Goal: Obtain resource: Download file/media

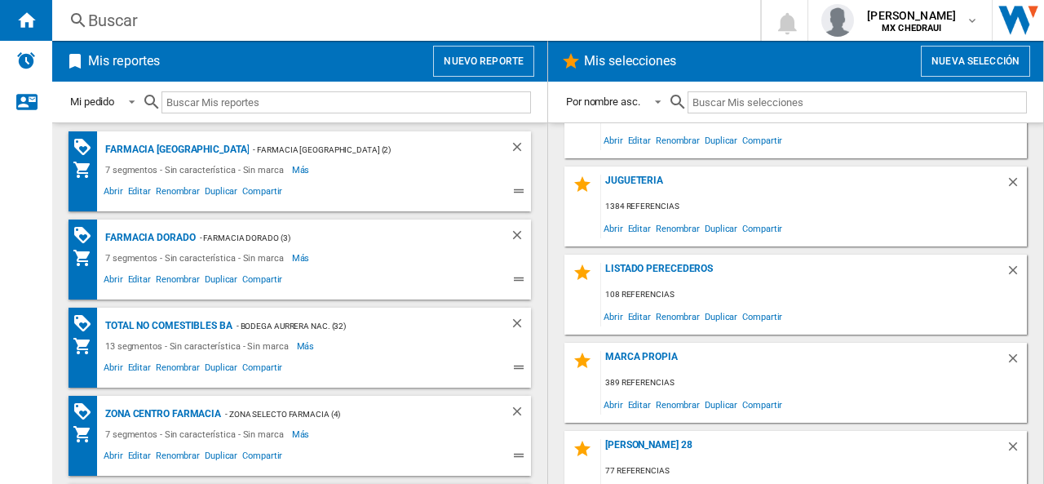
scroll to position [503, 0]
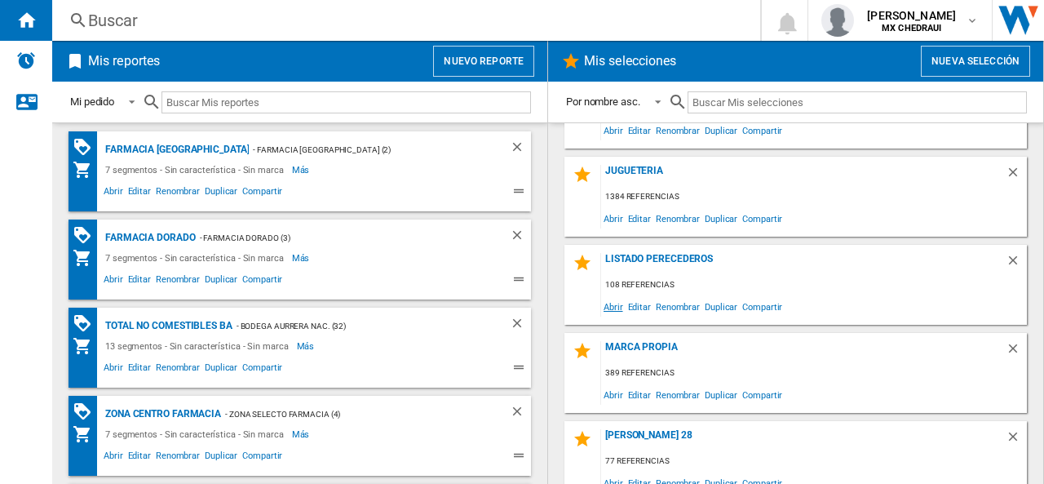
click at [612, 306] on span "Abrir" at bounding box center [613, 306] width 24 height 22
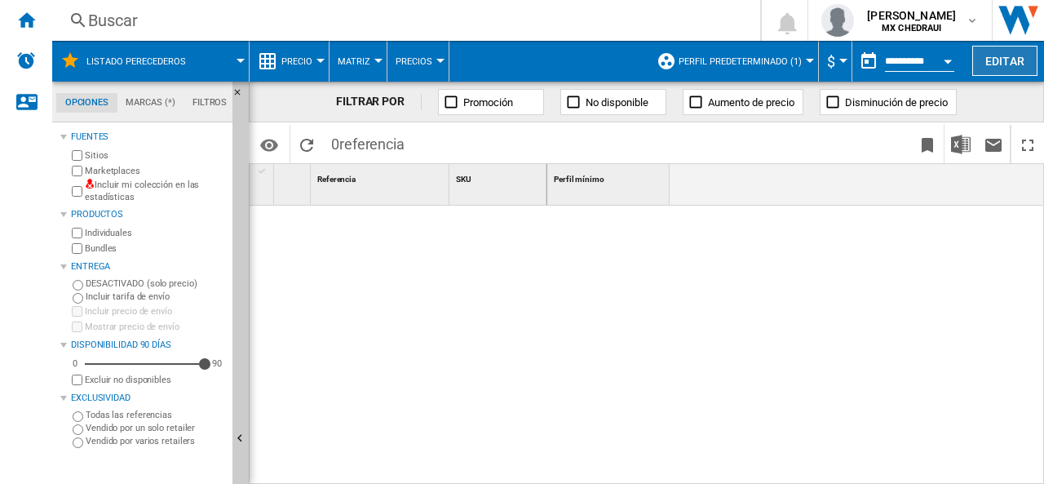
click at [1001, 58] on button "Editar" at bounding box center [1005, 61] width 65 height 30
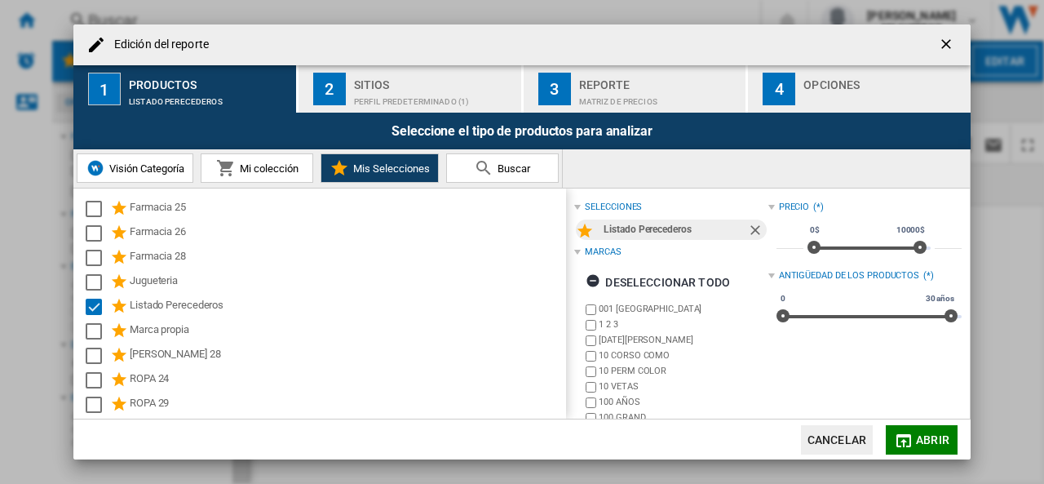
click at [370, 95] on div "Perfil predeterminado (1)" at bounding box center [434, 97] width 161 height 17
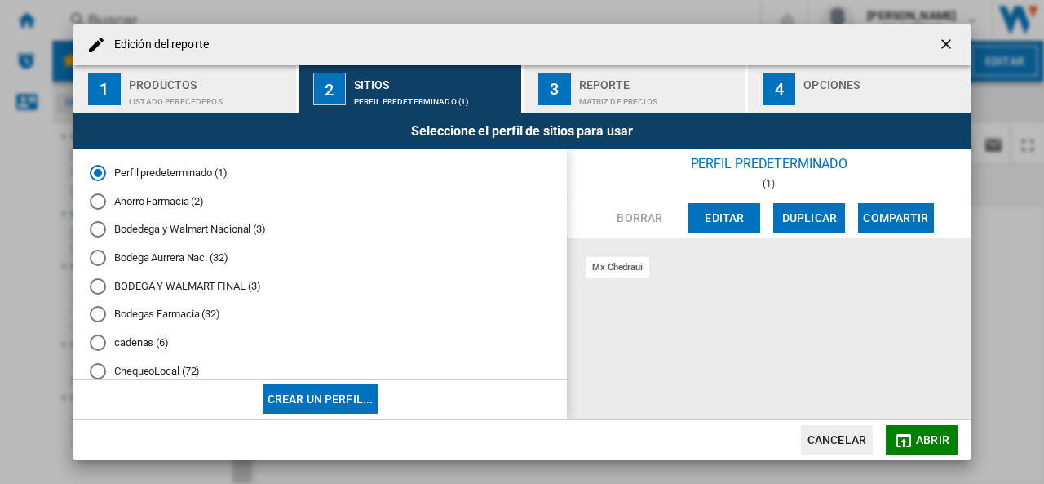
click at [101, 229] on div "Bodedega y Walmart Nacional (3)" at bounding box center [98, 229] width 16 height 16
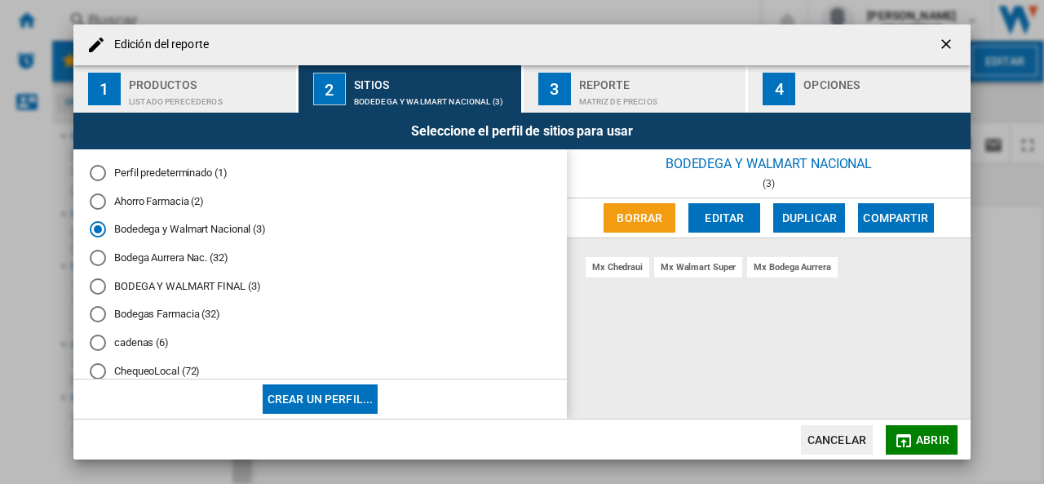
click at [584, 94] on div "Matriz de precios" at bounding box center [659, 97] width 161 height 17
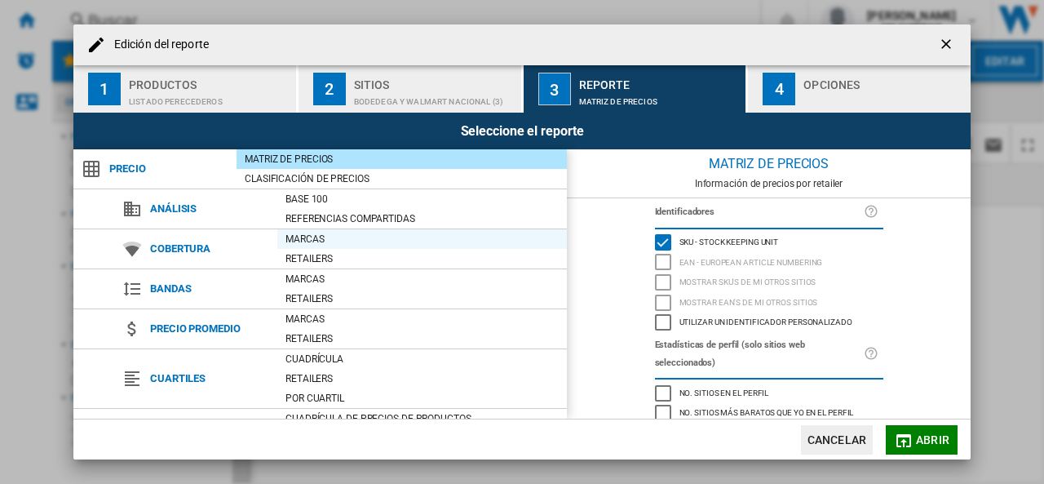
scroll to position [189, 0]
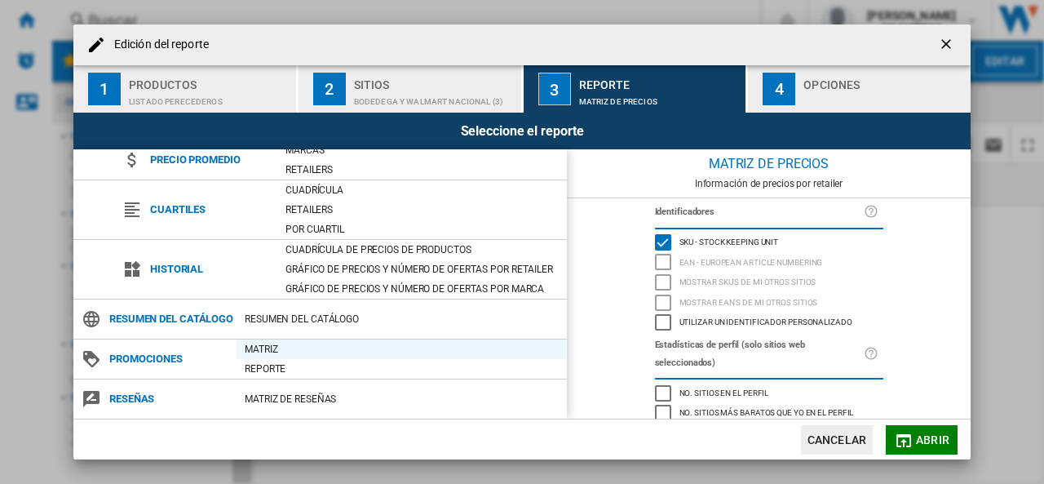
click at [264, 350] on div "Matriz" at bounding box center [402, 349] width 330 height 16
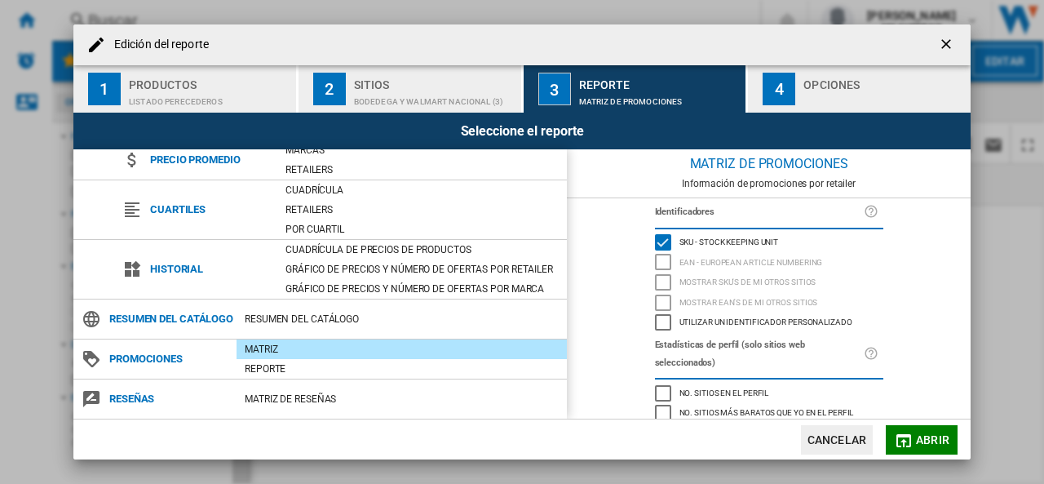
click at [804, 92] on div "button" at bounding box center [884, 97] width 161 height 17
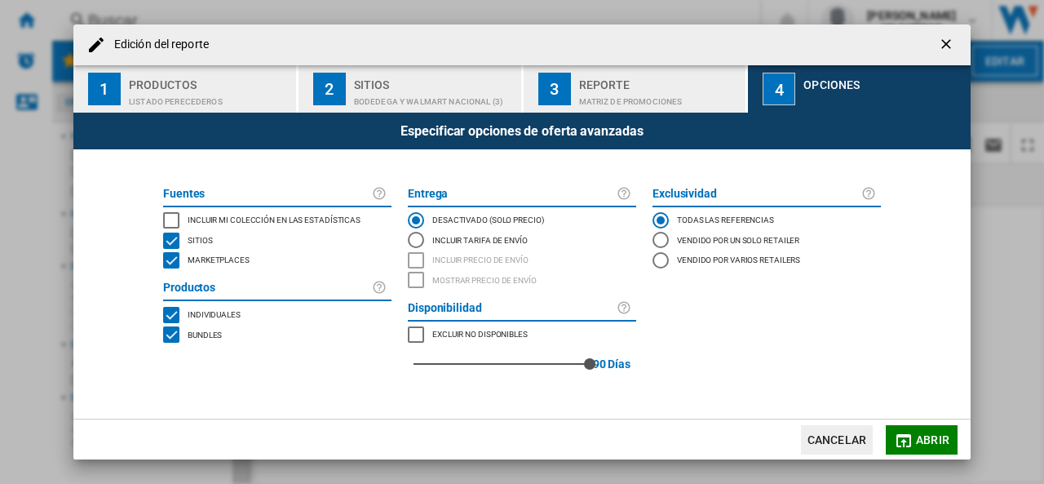
click at [169, 219] on div "INCLUDE MY SITE" at bounding box center [171, 220] width 16 height 16
click at [908, 438] on md-icon "button" at bounding box center [904, 441] width 20 height 20
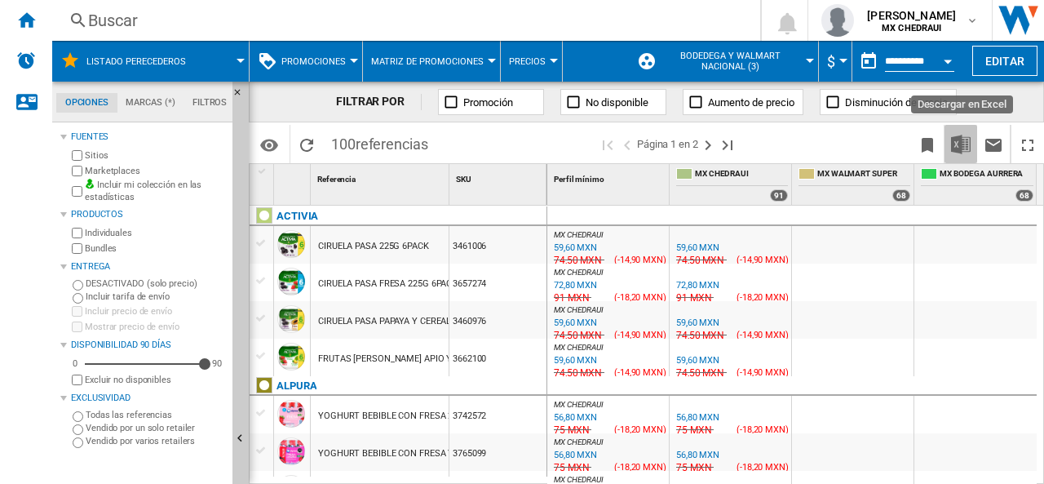
click at [961, 146] on img "Descargar en Excel" at bounding box center [961, 145] width 20 height 20
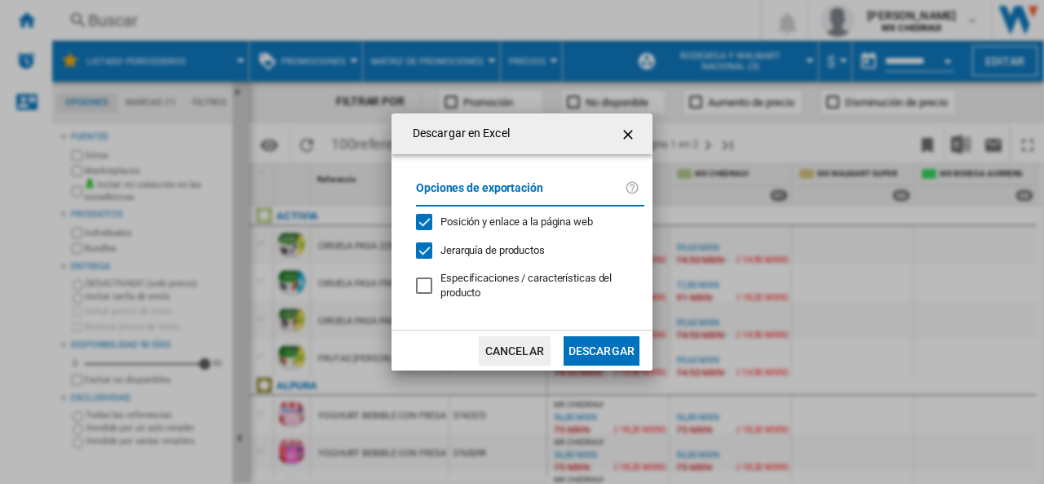
click at [610, 351] on button "Descargar" at bounding box center [602, 350] width 76 height 29
